Goal: Task Accomplishment & Management: Use online tool/utility

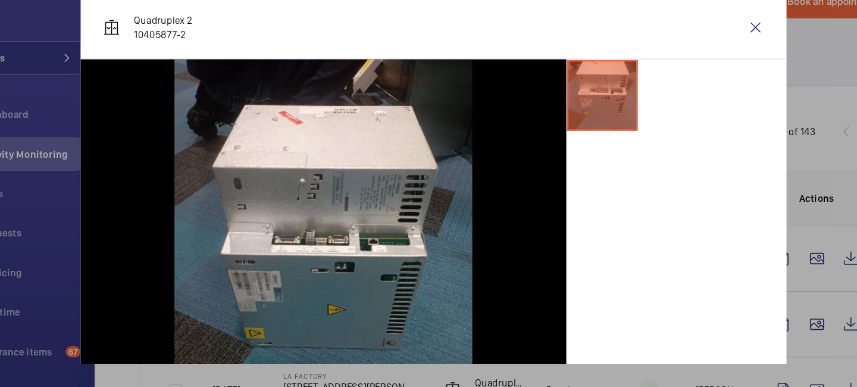
scroll to position [197, 0]
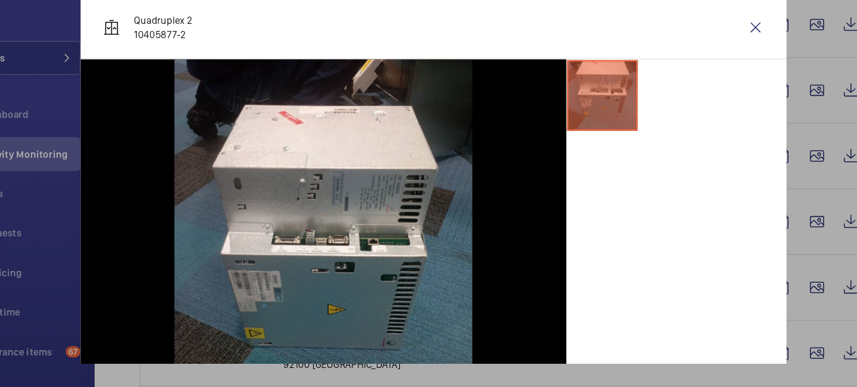
click at [760, 71] on div at bounding box center [428, 193] width 857 height 387
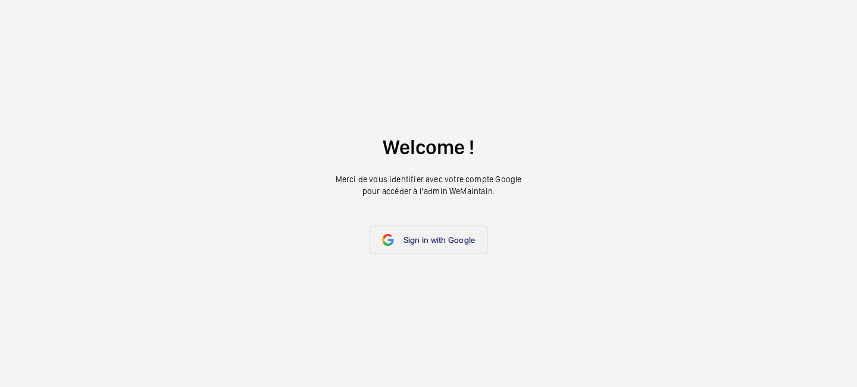
click at [408, 233] on link "Sign in with Google" at bounding box center [429, 240] width 118 height 29
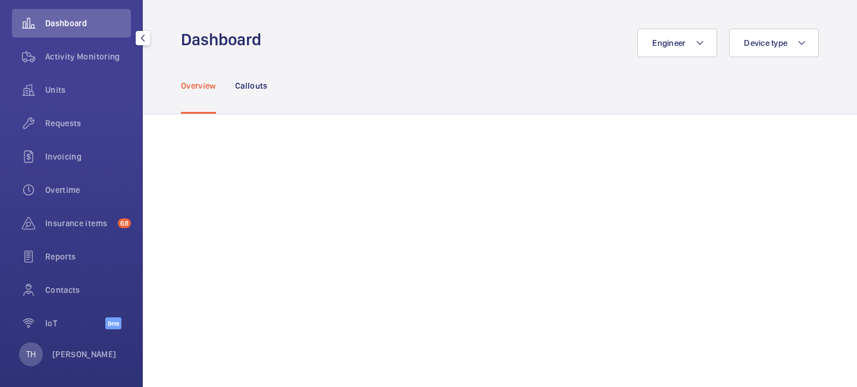
scroll to position [123, 0]
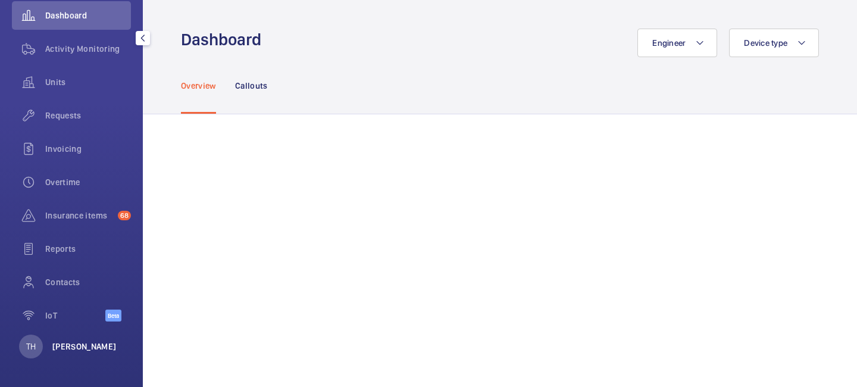
click at [64, 340] on p "[PERSON_NAME]" at bounding box center [84, 346] width 64 height 12
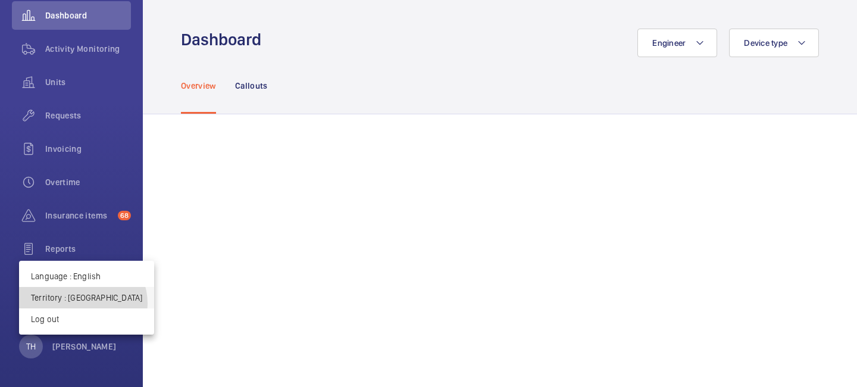
click at [82, 304] on button "Territory : [GEOGRAPHIC_DATA]" at bounding box center [86, 297] width 135 height 21
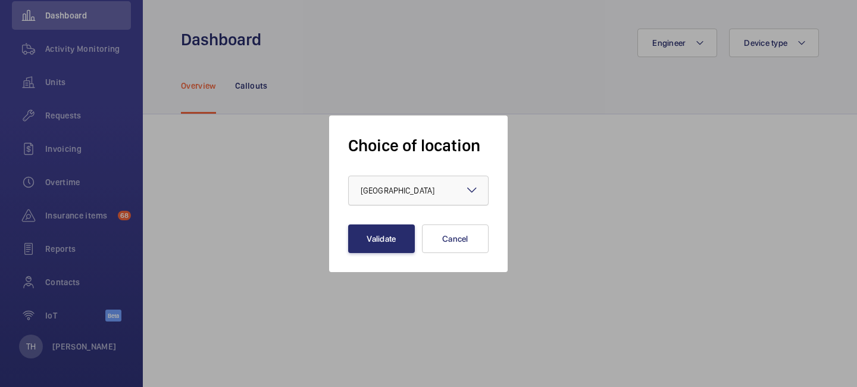
click at [455, 188] on div at bounding box center [418, 190] width 139 height 29
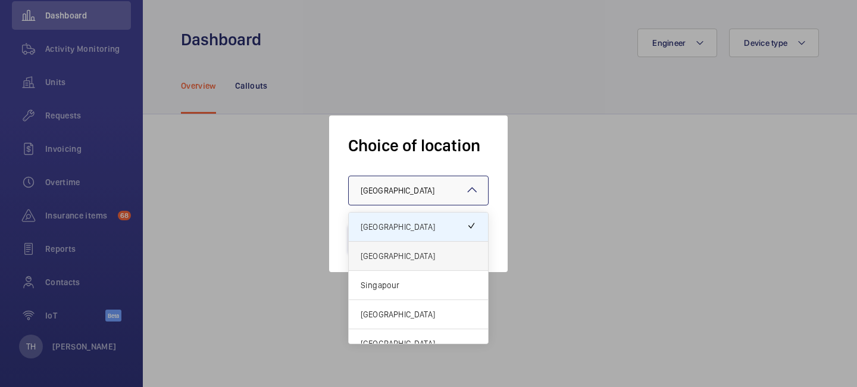
click at [422, 249] on div "[GEOGRAPHIC_DATA]" at bounding box center [418, 256] width 139 height 29
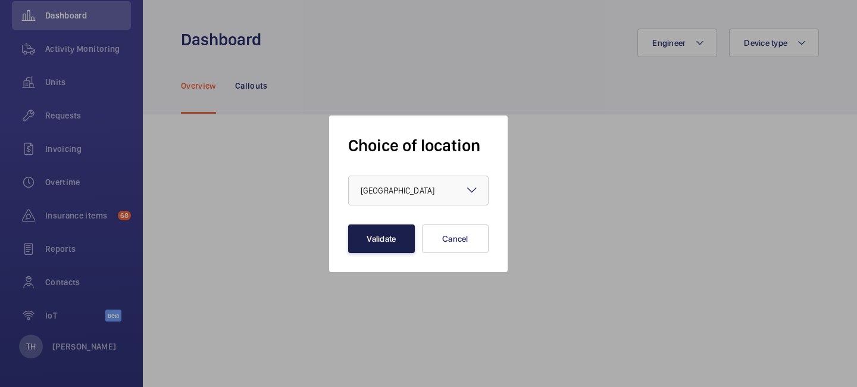
click at [392, 242] on button "Validate" at bounding box center [381, 238] width 67 height 29
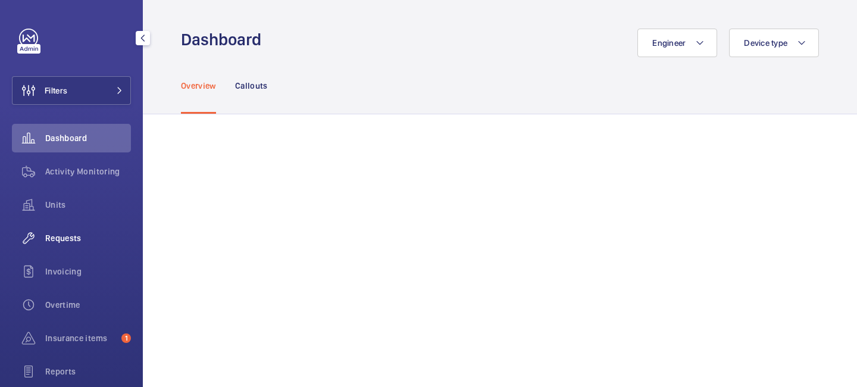
click at [73, 240] on span "Requests" at bounding box center [88, 238] width 86 height 12
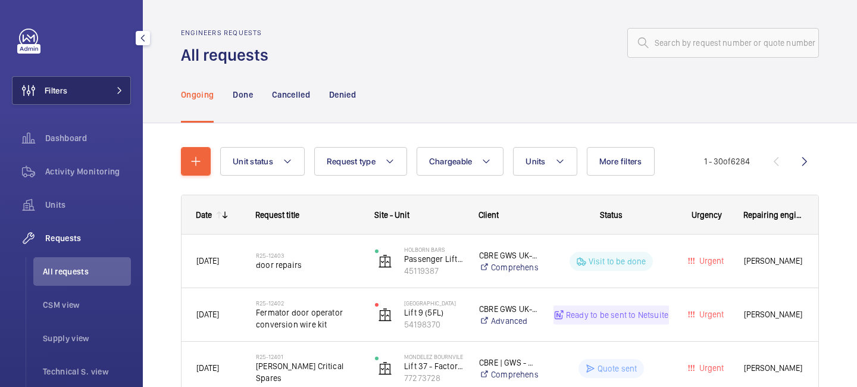
click at [110, 85] on button "Filters" at bounding box center [71, 90] width 119 height 29
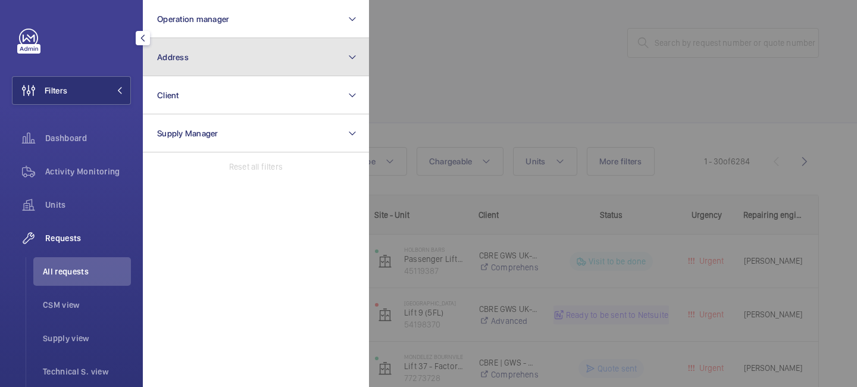
click at [215, 54] on button "Address" at bounding box center [256, 57] width 226 height 38
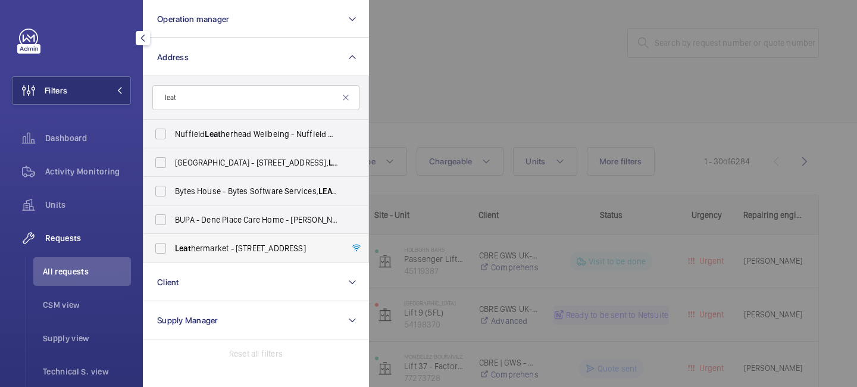
type input "leat"
click at [263, 251] on span "Leat hermarket - 11/13 Weston Street,, LONDON SE1 3ER" at bounding box center [257, 248] width 164 height 12
click at [173, 251] on input "Leat hermarket - 11/13 Weston Street,, LONDON SE1 3ER" at bounding box center [161, 248] width 24 height 24
checkbox input "true"
click at [541, 37] on div at bounding box center [797, 193] width 857 height 387
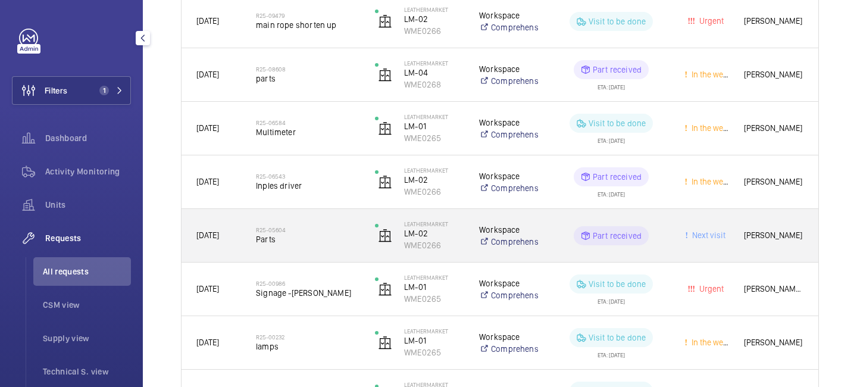
scroll to position [264, 0]
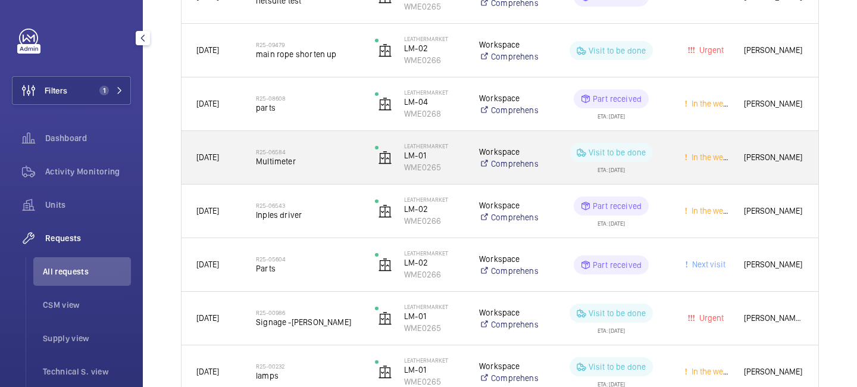
click at [619, 116] on div "ETA: 26/06/2025" at bounding box center [611, 113] width 27 height 11
